Goal: Check status: Check status

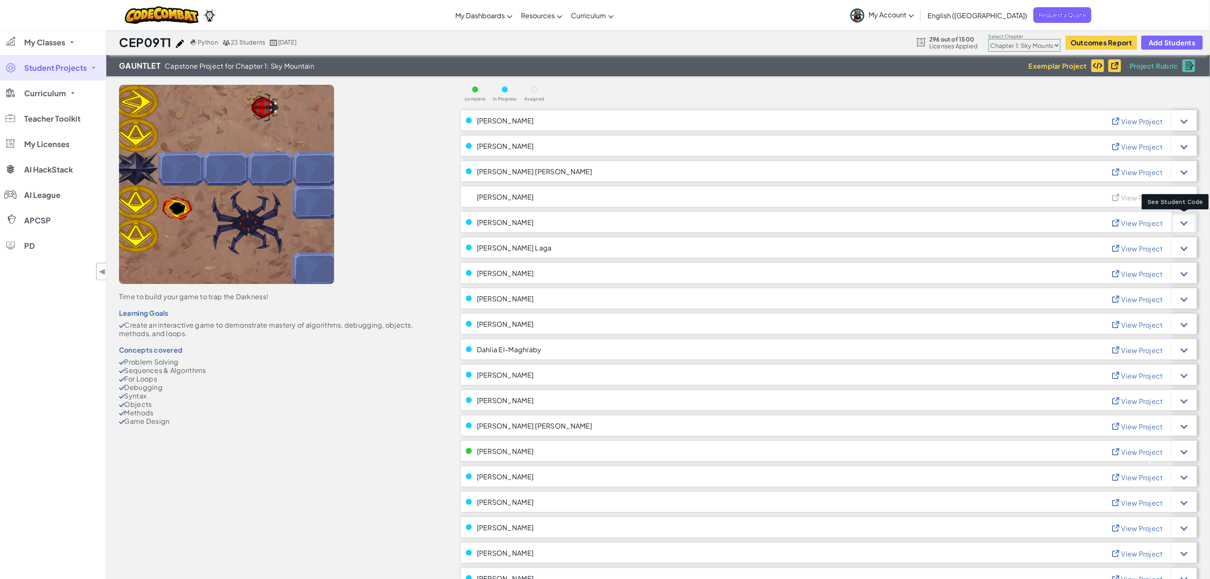
click at [1183, 222] on div at bounding box center [1184, 222] width 7 height 7
click at [1187, 221] on div at bounding box center [1184, 221] width 25 height 21
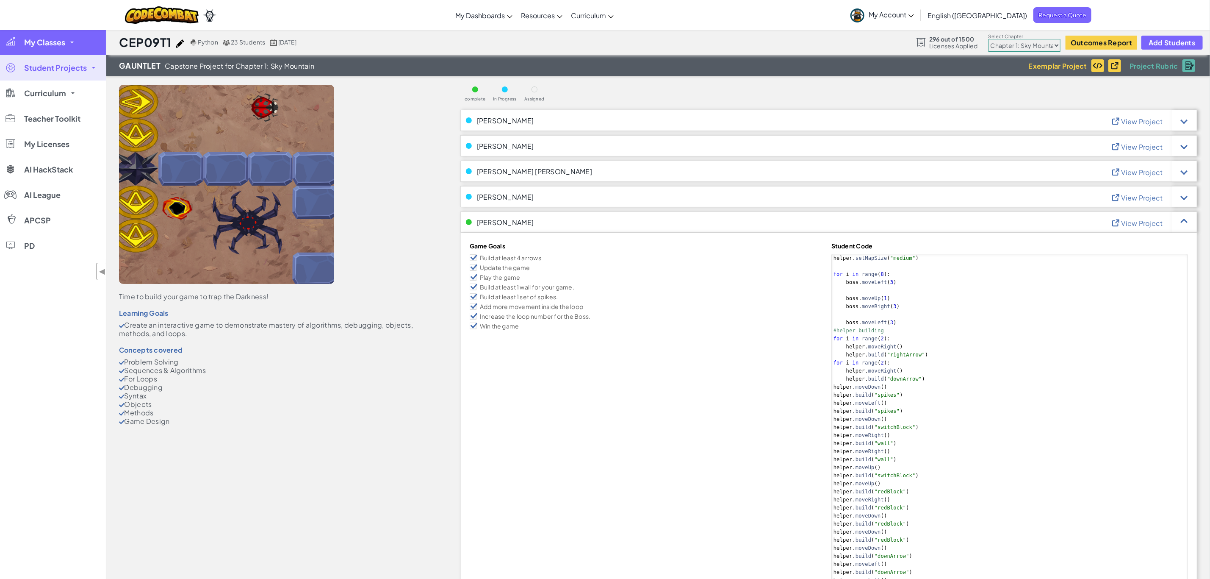
click at [65, 45] on span "My Classes" at bounding box center [44, 43] width 41 height 8
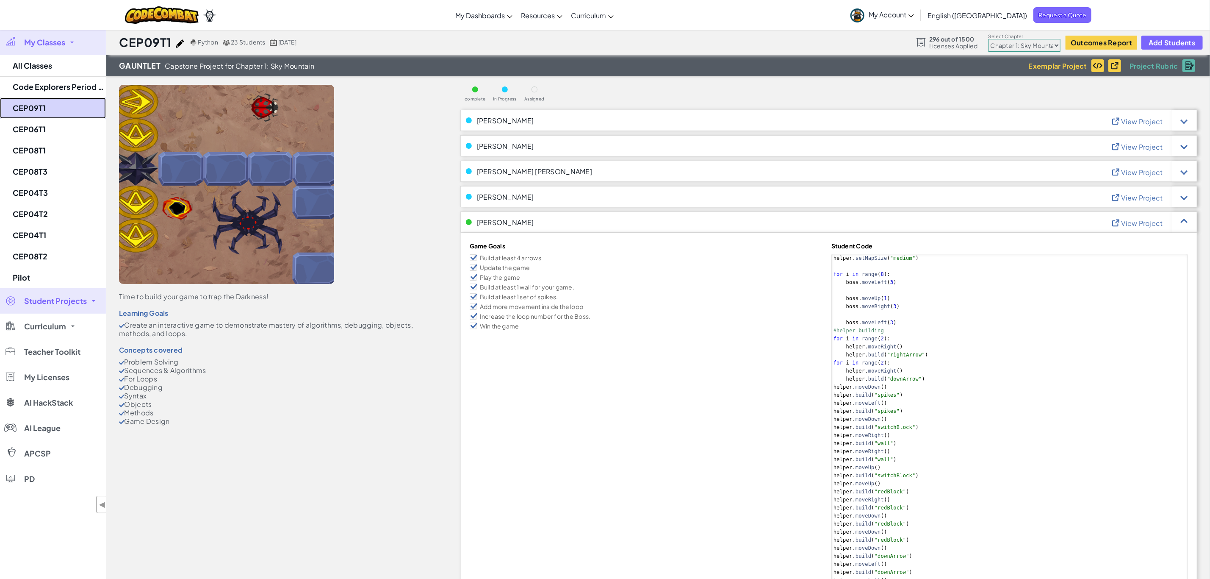
click at [37, 105] on link "CEP09T1" at bounding box center [53, 107] width 106 height 21
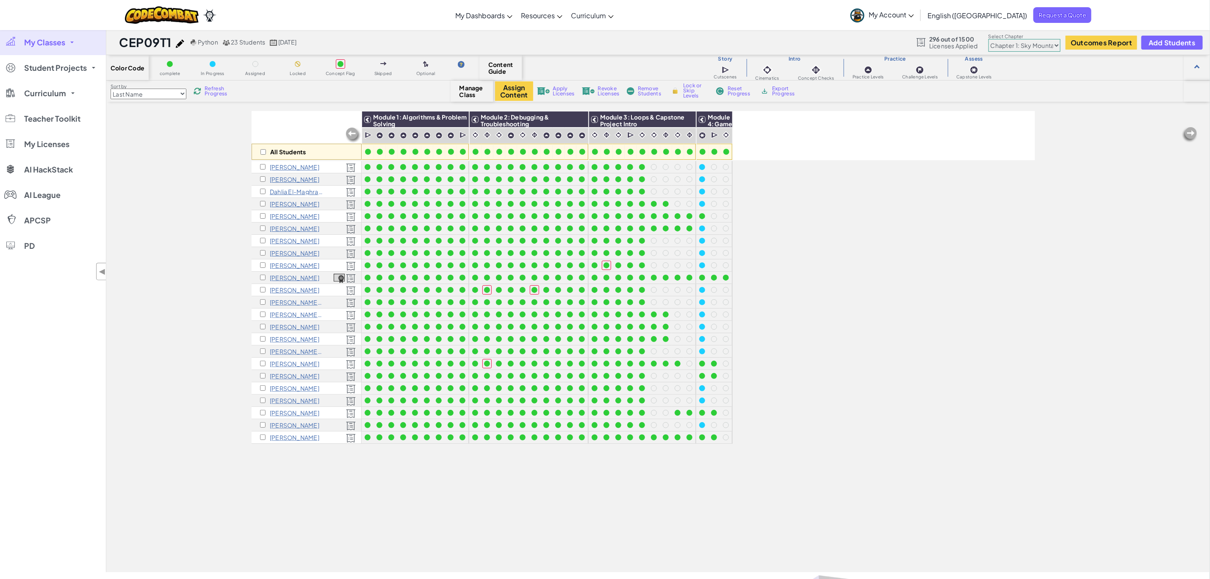
click at [215, 92] on span "Refresh Progress" at bounding box center [218, 91] width 26 height 10
